Goal: Navigation & Orientation: Find specific page/section

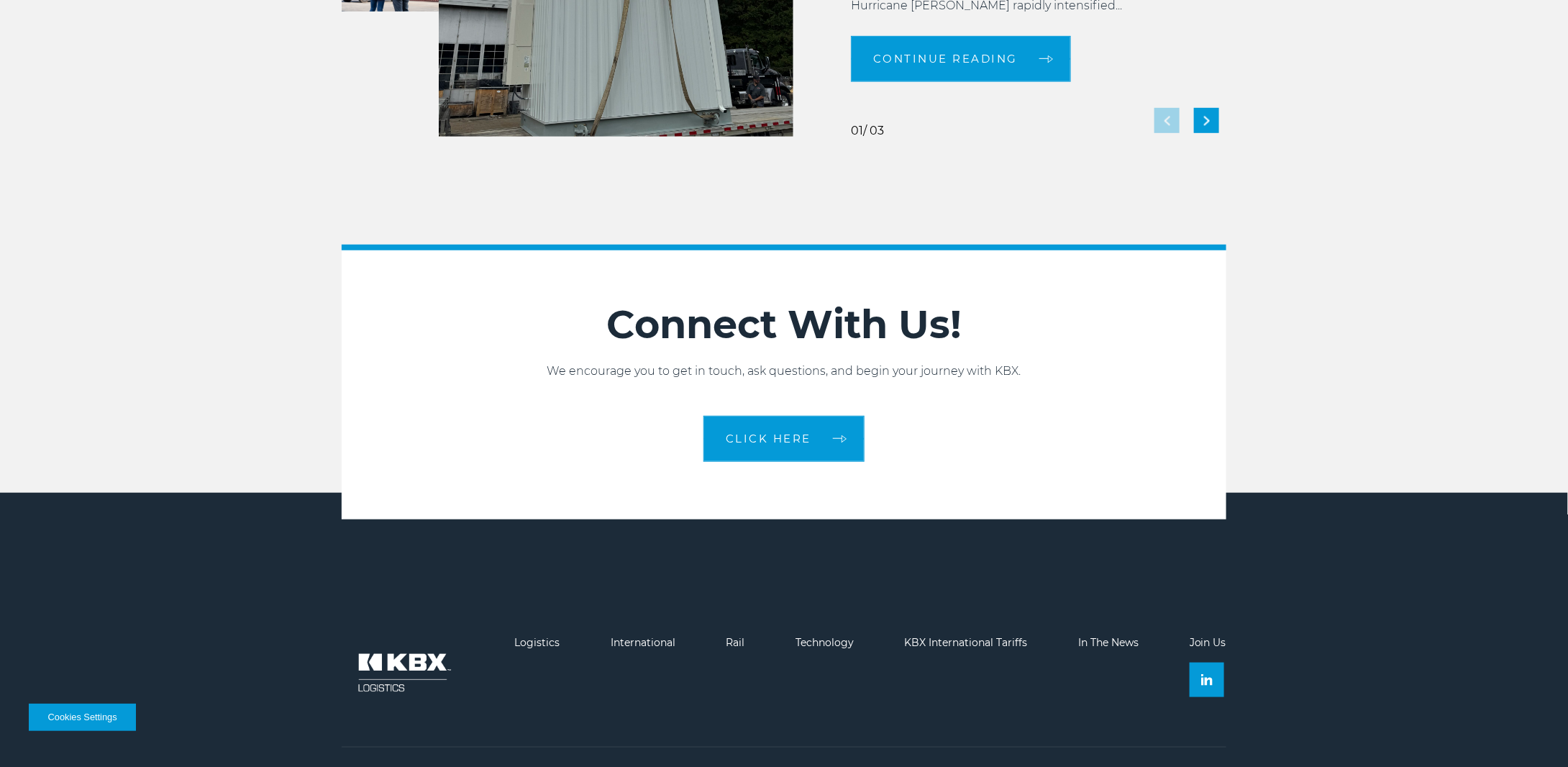
scroll to position [3178, 0]
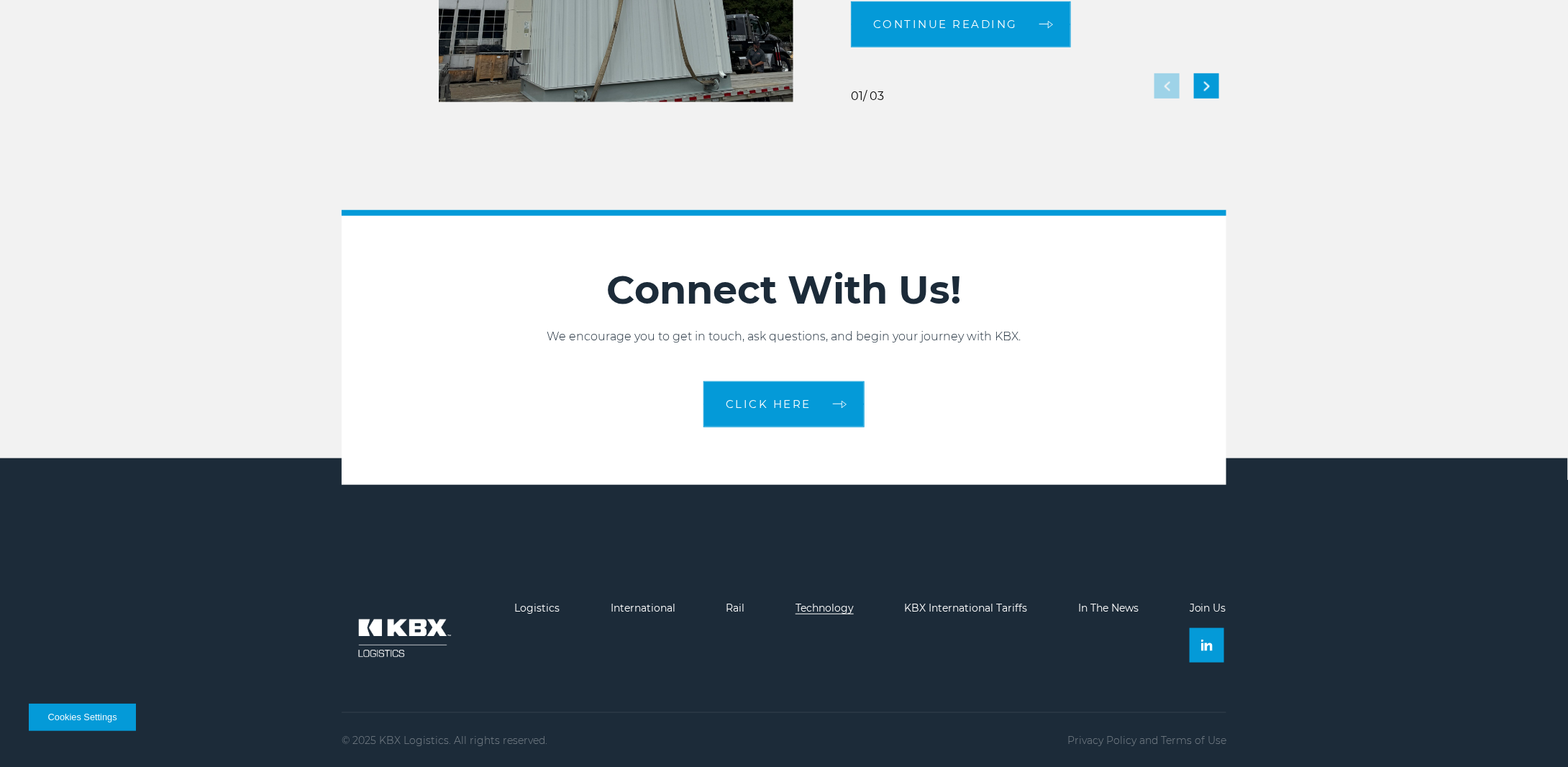
click at [821, 603] on link "Technology" at bounding box center [825, 608] width 58 height 13
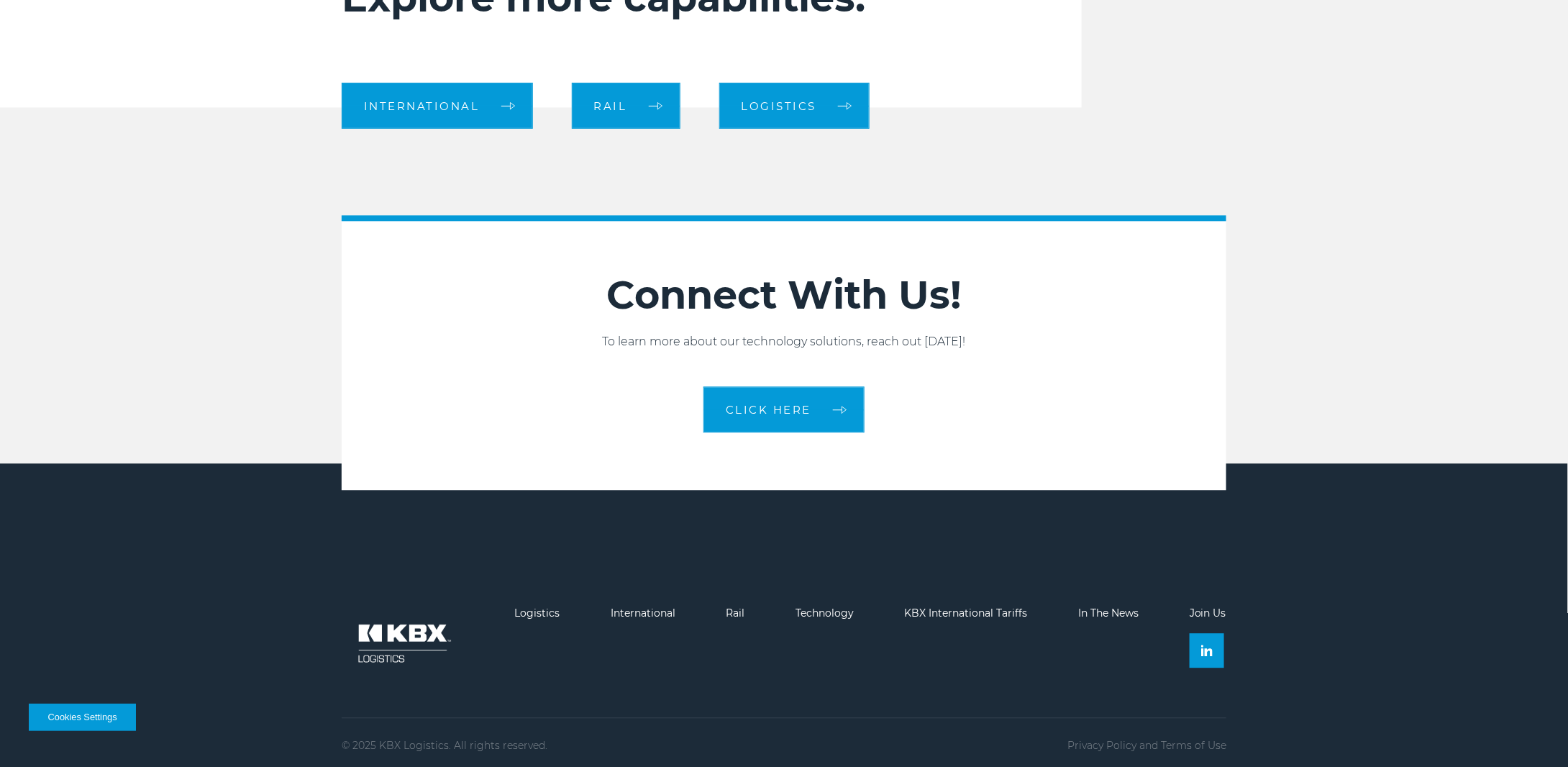
scroll to position [1587, 0]
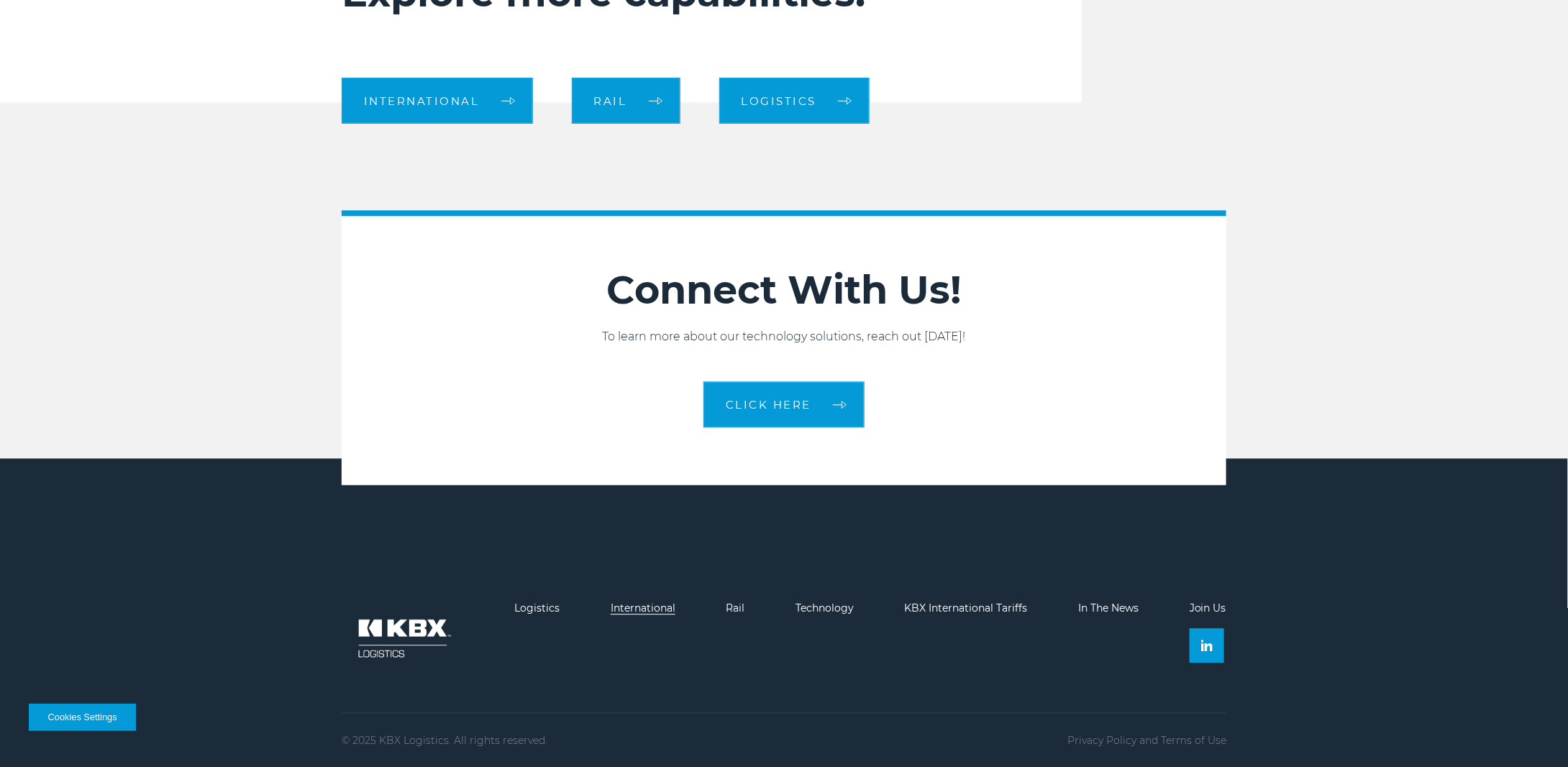
click at [629, 603] on link "International" at bounding box center [643, 608] width 65 height 13
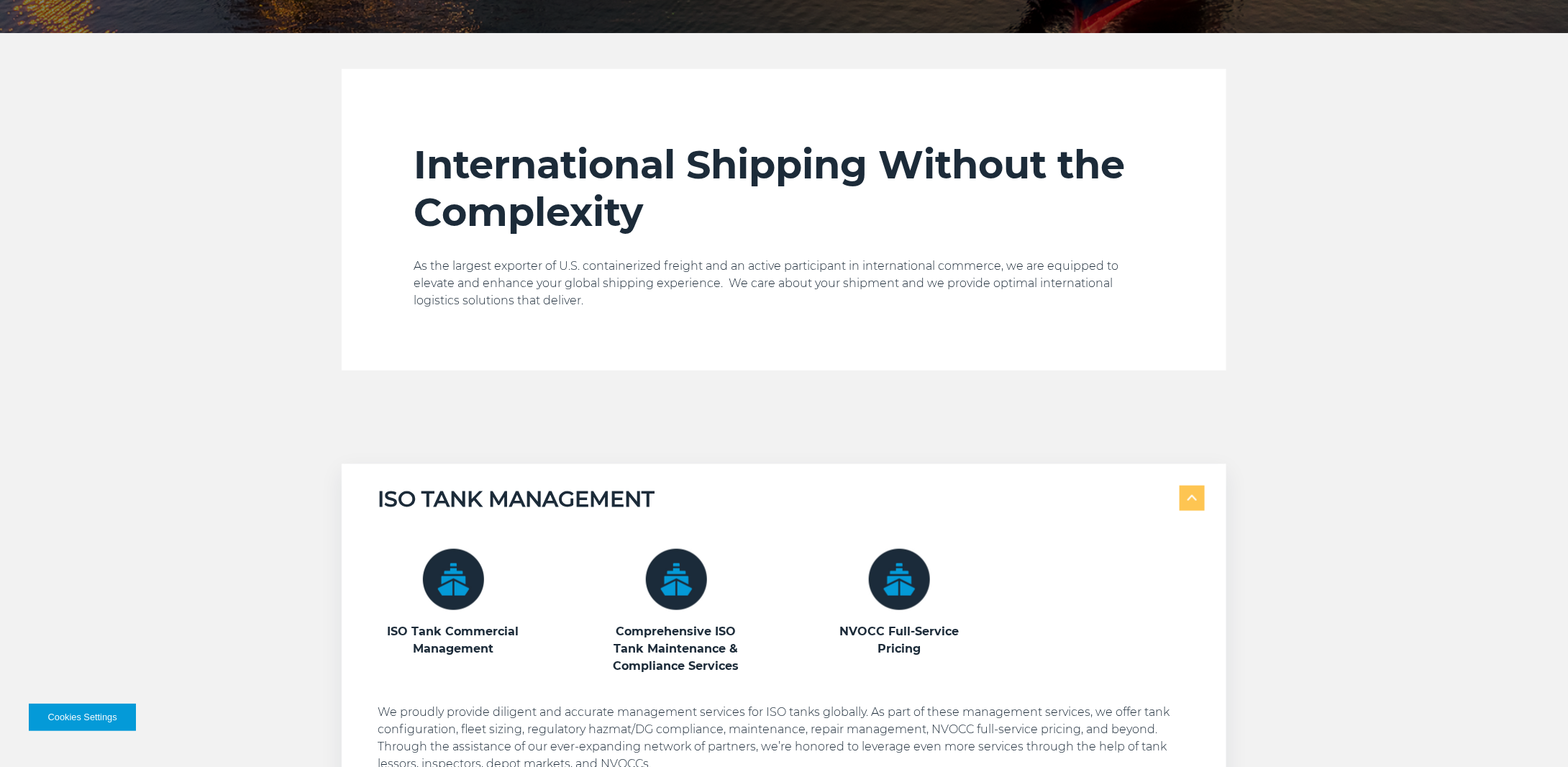
scroll to position [864, 0]
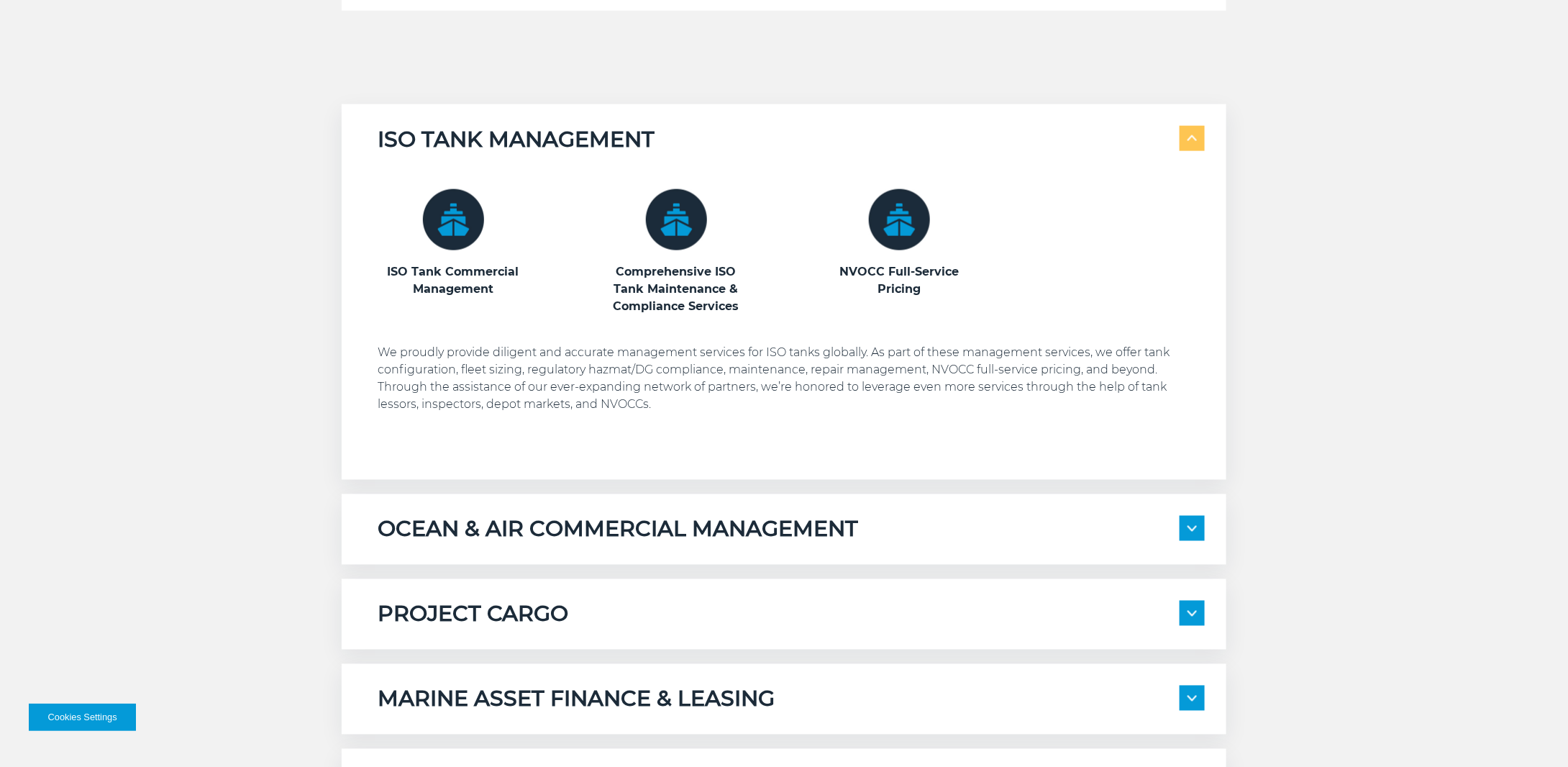
click at [1194, 525] on span at bounding box center [1192, 529] width 25 height 25
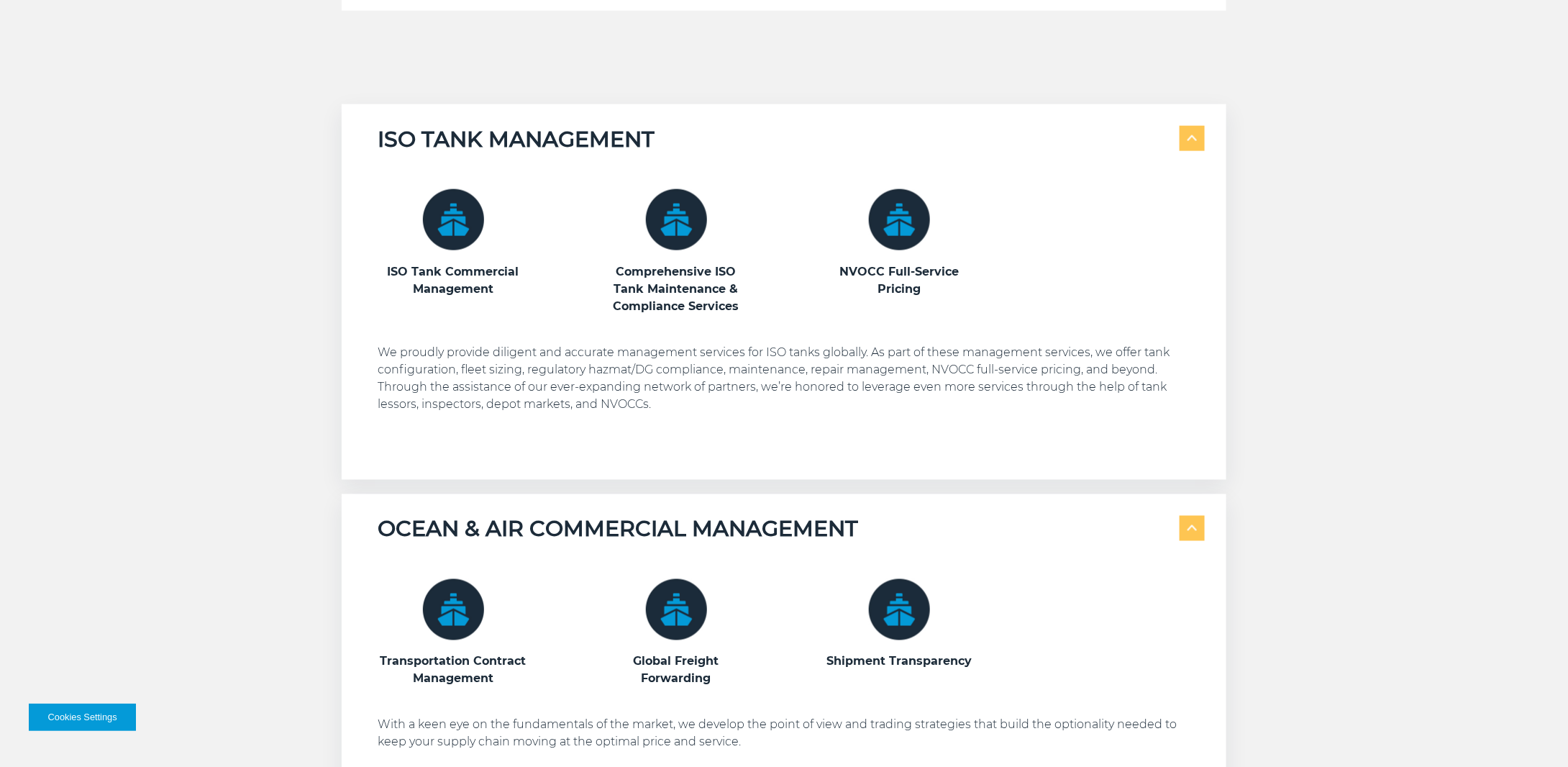
click at [1194, 525] on span at bounding box center [1192, 529] width 25 height 25
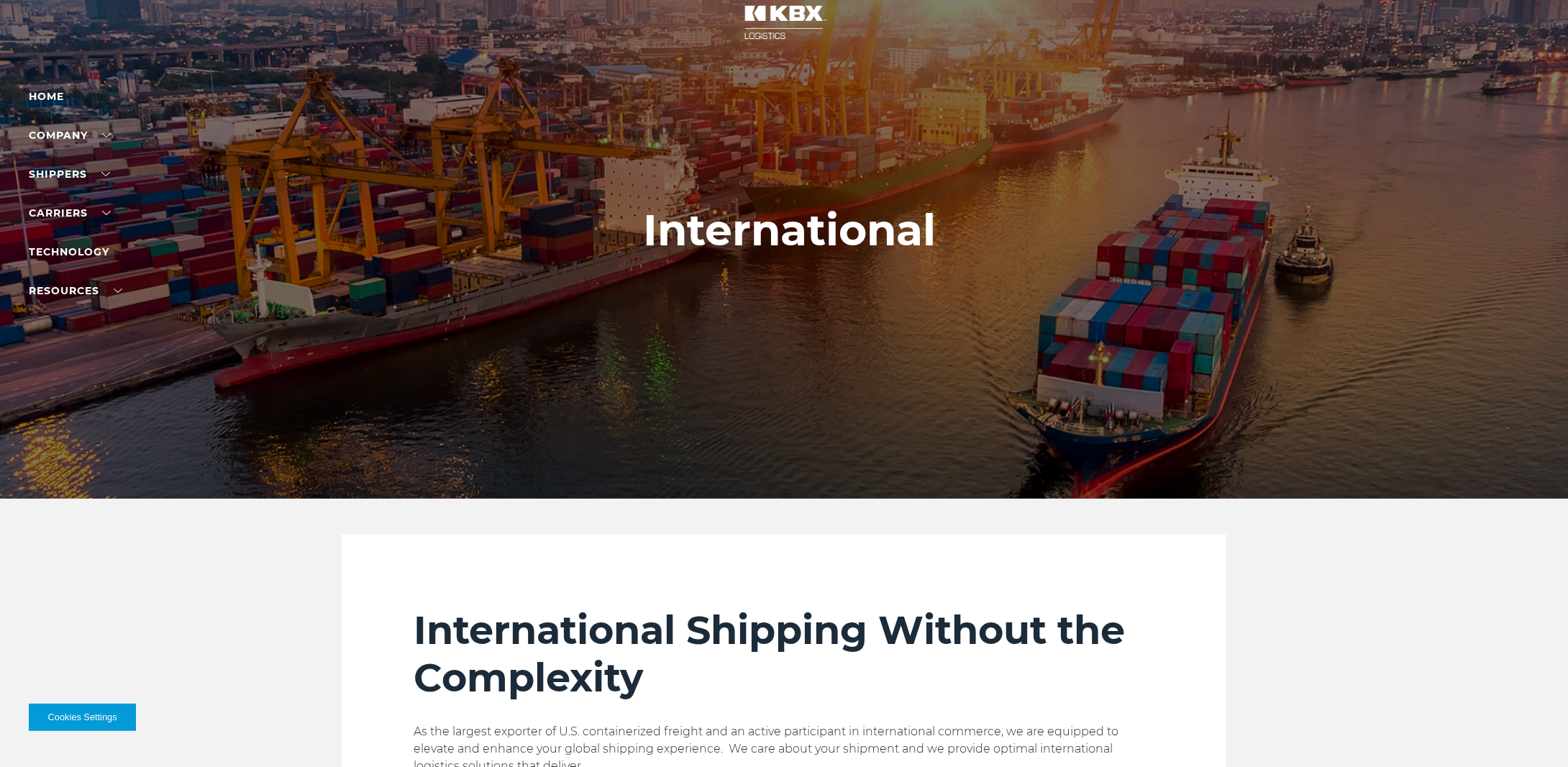
scroll to position [0, 0]
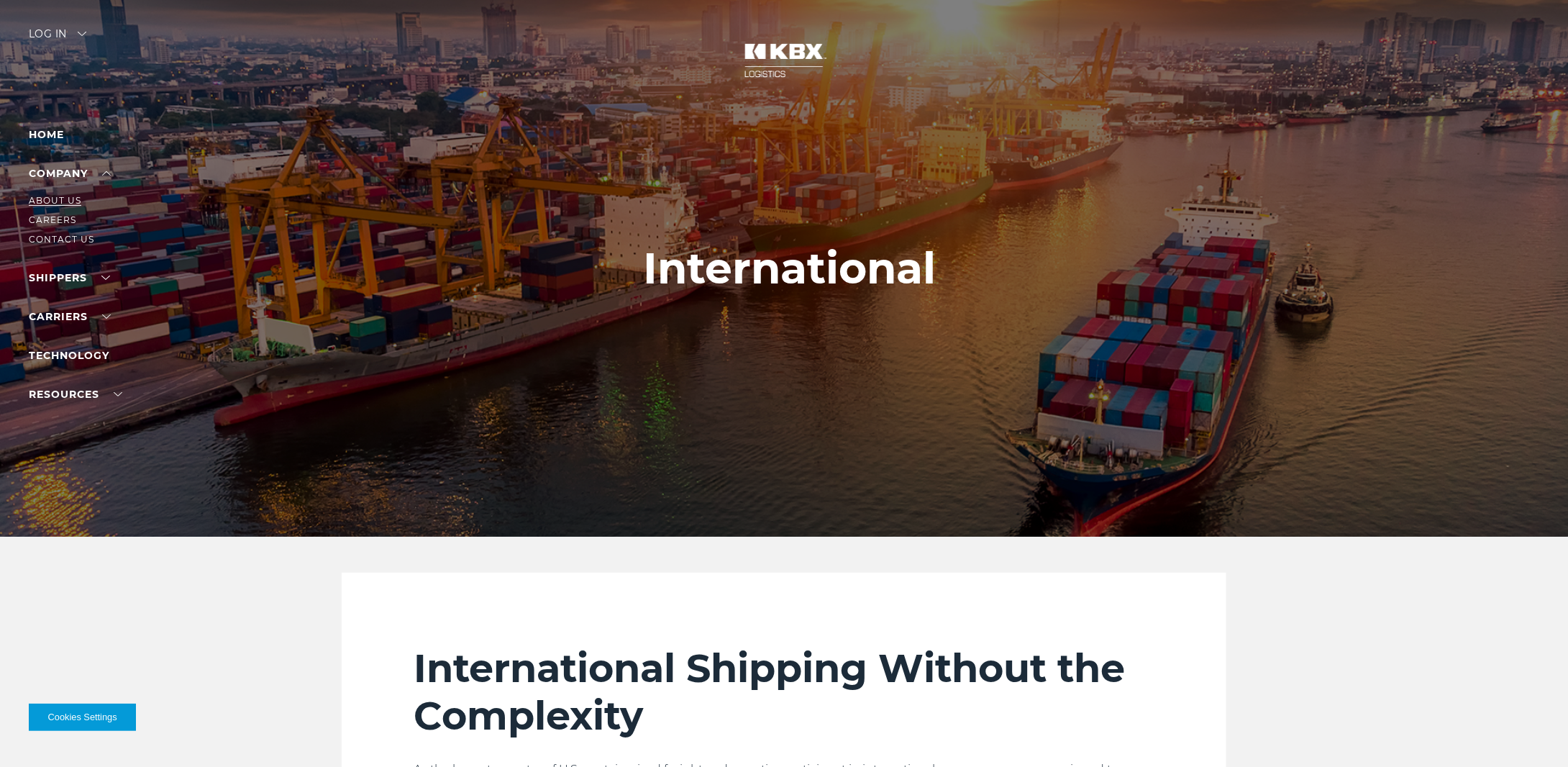
click at [66, 203] on link "About Us" at bounding box center [55, 200] width 52 height 11
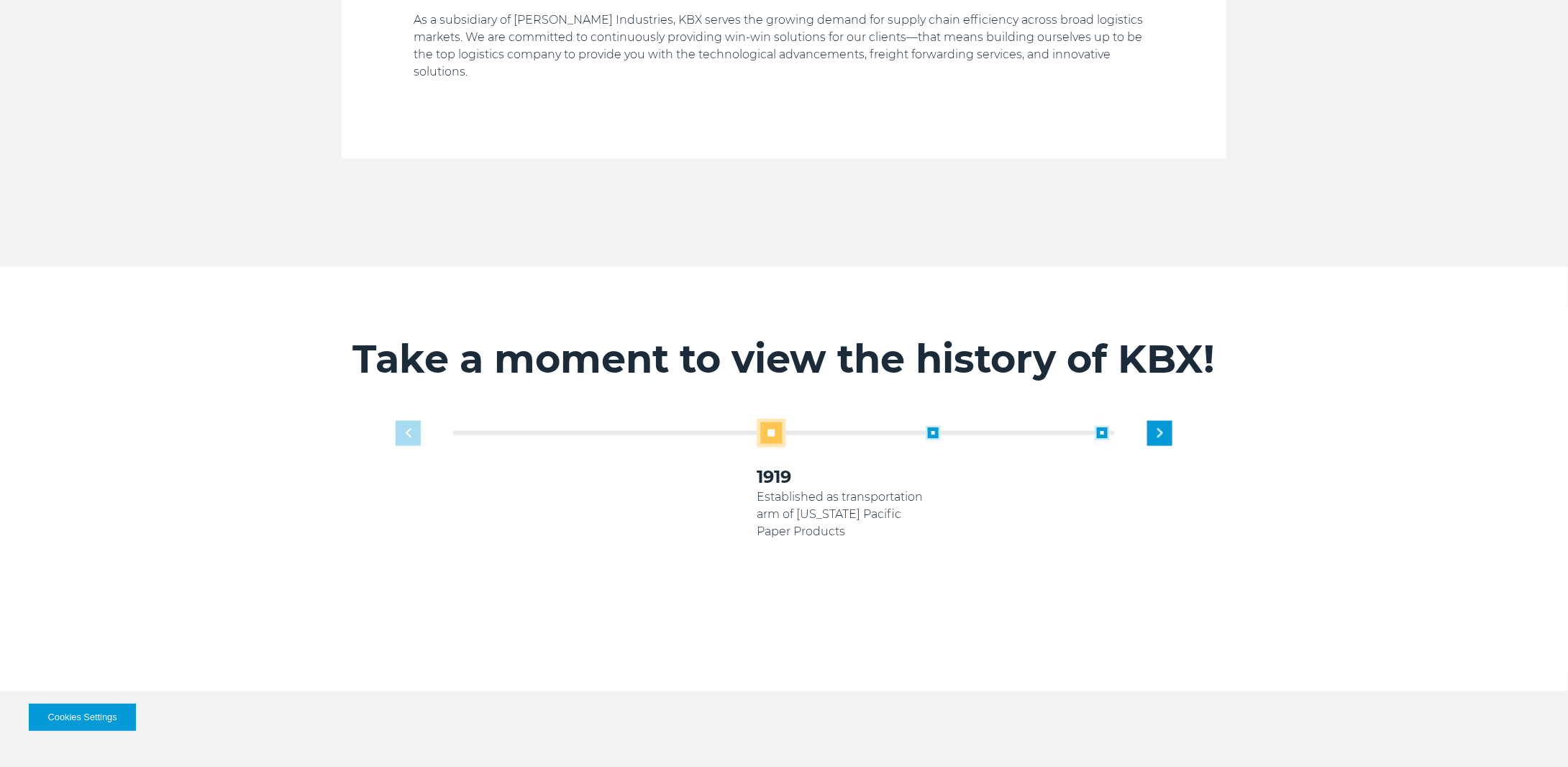
scroll to position [1080, 0]
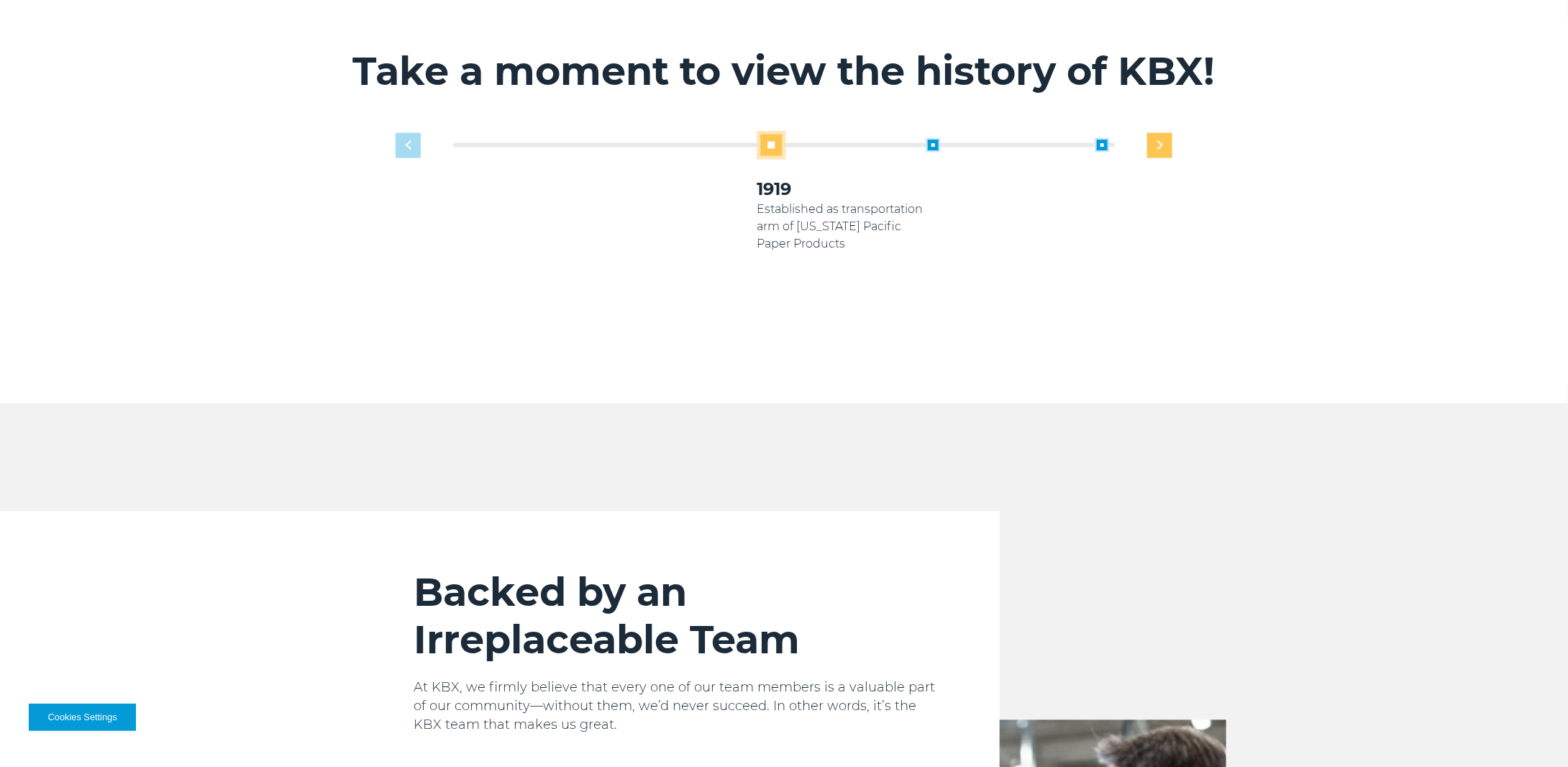
click at [1169, 133] on div "Next slide" at bounding box center [1160, 145] width 25 height 25
click at [414, 131] on div "1919 Established as transportation arm of Georgia Pacific Paper Products 2005 2…" at bounding box center [784, 246] width 791 height 230
click at [411, 133] on div "Previous slide" at bounding box center [408, 145] width 25 height 25
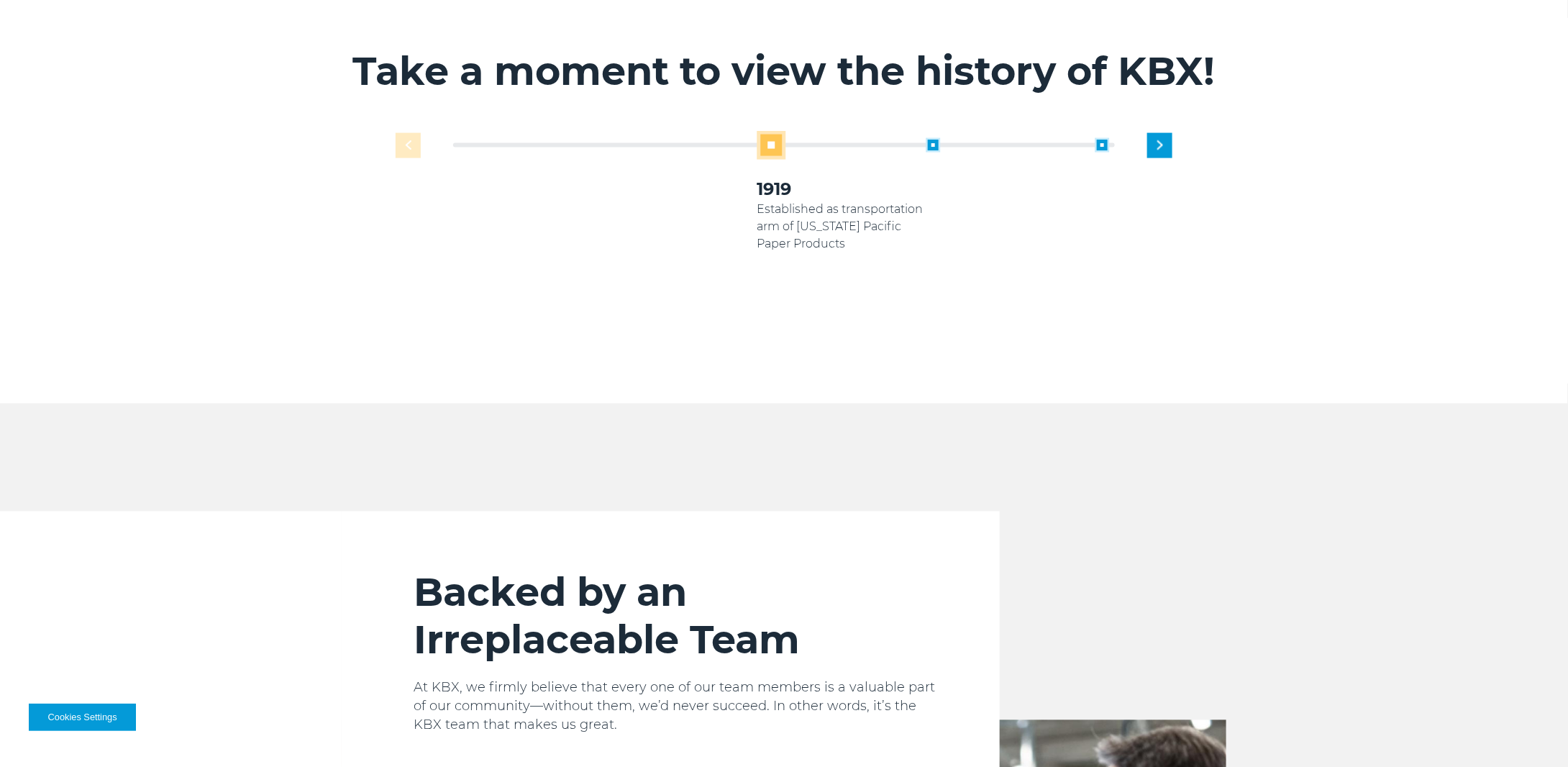
click at [411, 131] on div "1919 Established as transportation arm of Georgia Pacific Paper Products 2005 2…" at bounding box center [784, 246] width 791 height 230
click at [1162, 141] on img "Next slide" at bounding box center [1160, 145] width 6 height 9
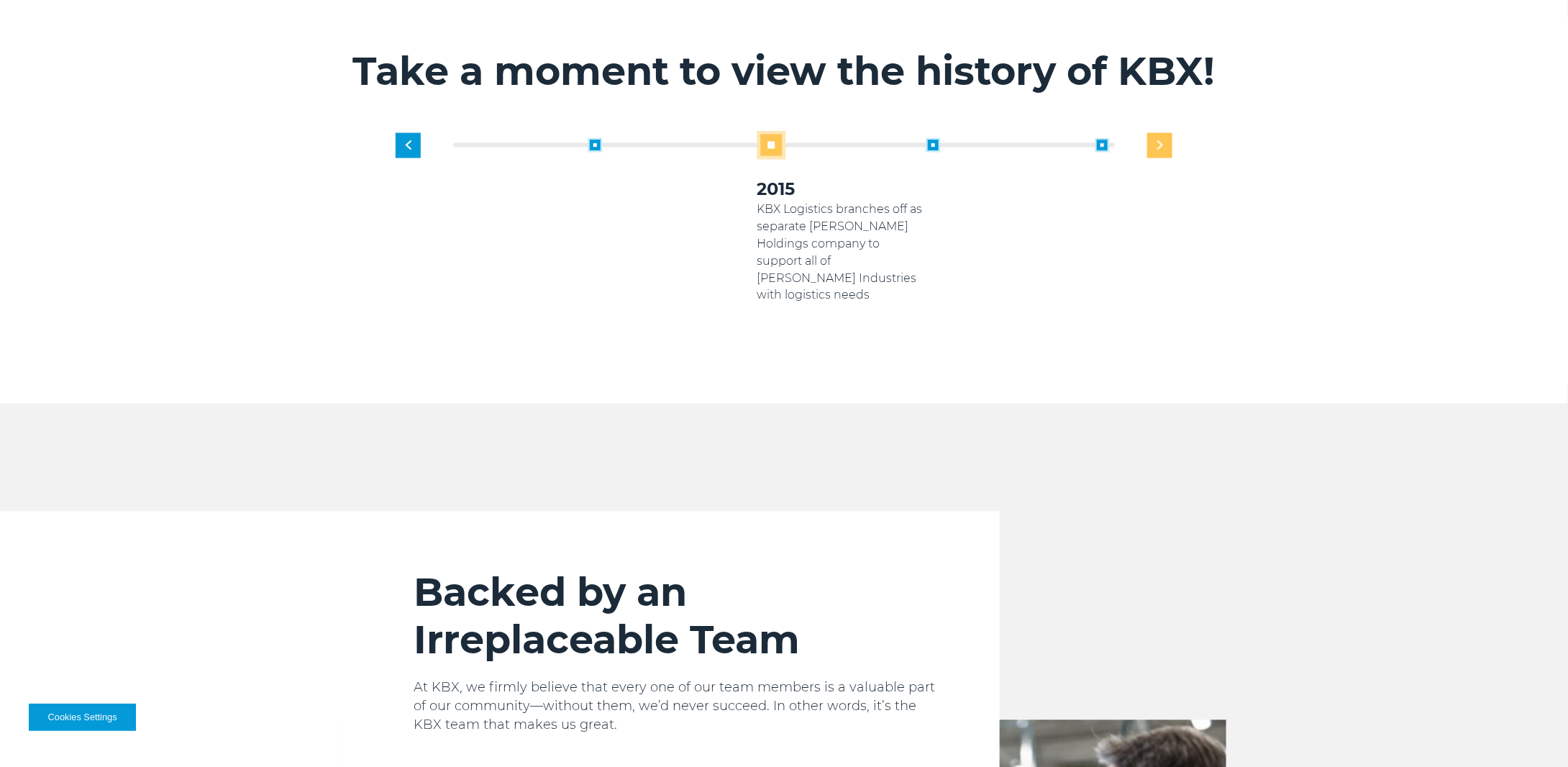
click at [1162, 141] on img "Next slide" at bounding box center [1160, 145] width 6 height 9
click at [1162, 131] on div "1919 Established as transportation arm of Georgia Pacific Paper Products 2005 K…" at bounding box center [841, 235] width 676 height 208
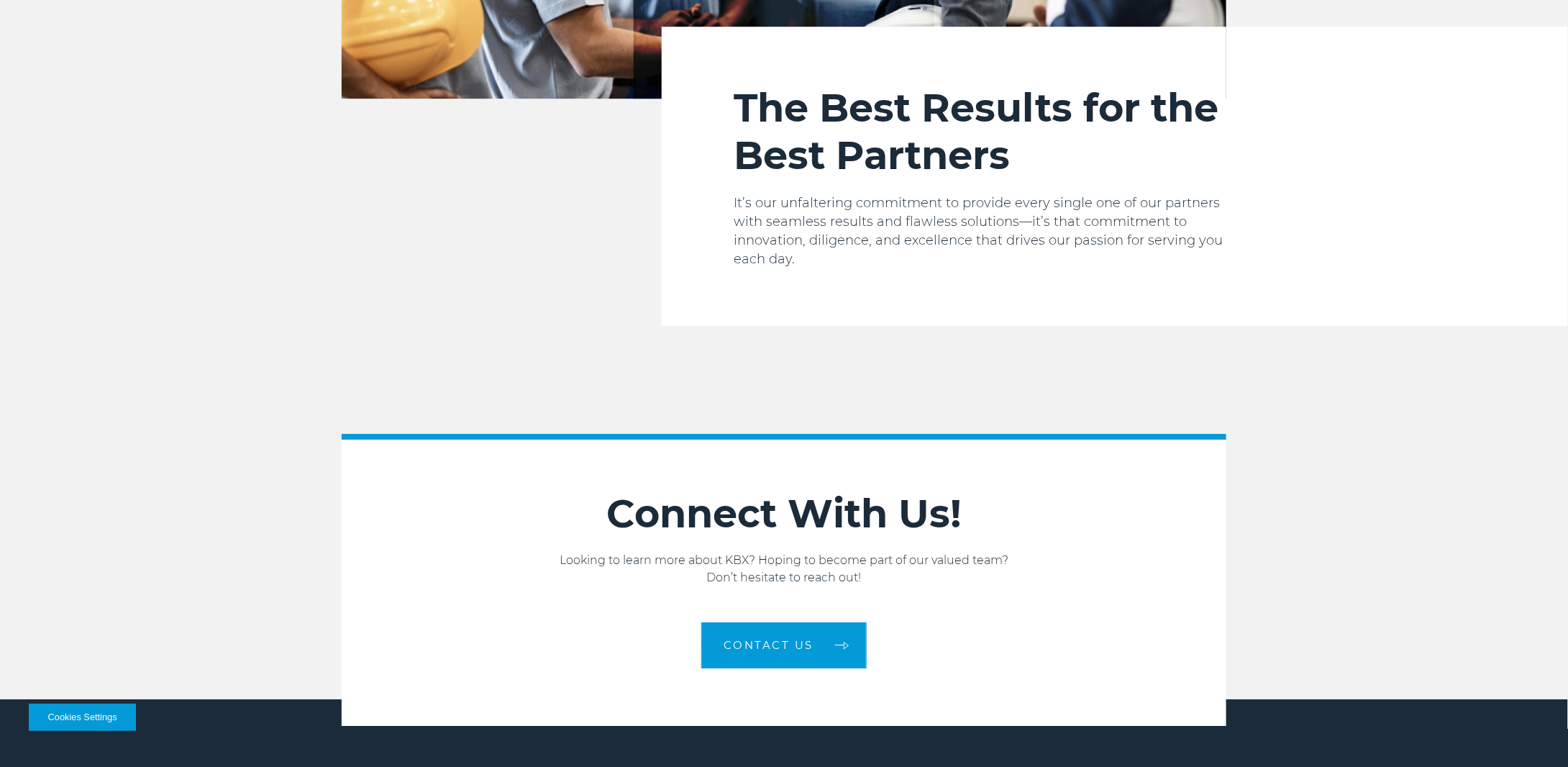
scroll to position [2404, 0]
